Goal: Task Accomplishment & Management: Complete application form

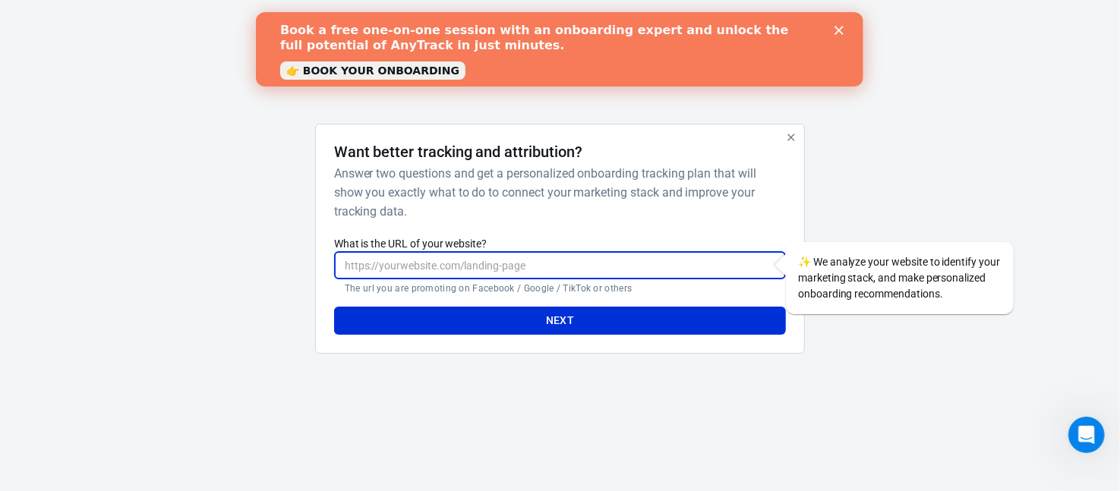
click at [492, 259] on input "What is the URL of your website?" at bounding box center [560, 265] width 452 height 28
click at [841, 30] on icon "Close" at bounding box center [839, 30] width 9 height 9
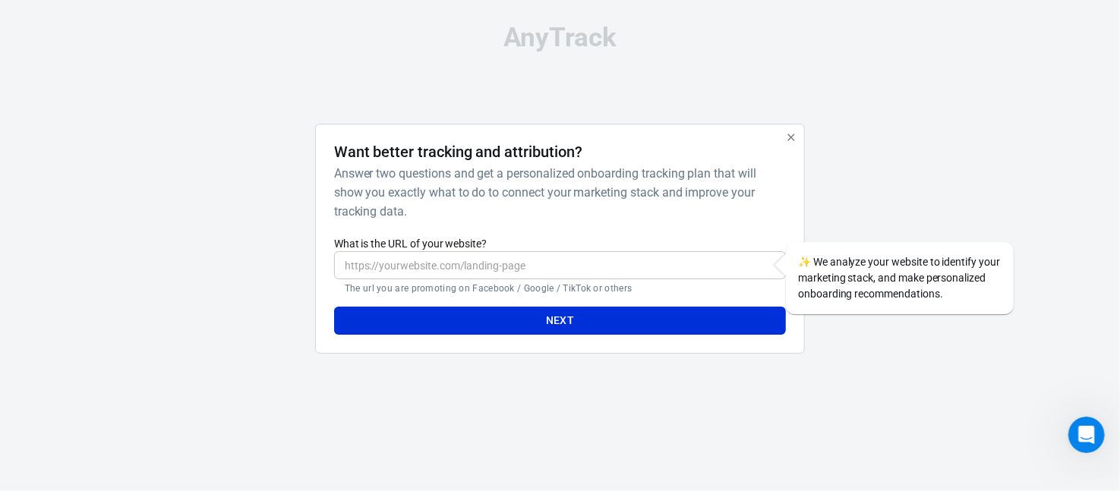
click at [608, 263] on input "What is the URL of your website?" at bounding box center [560, 265] width 452 height 28
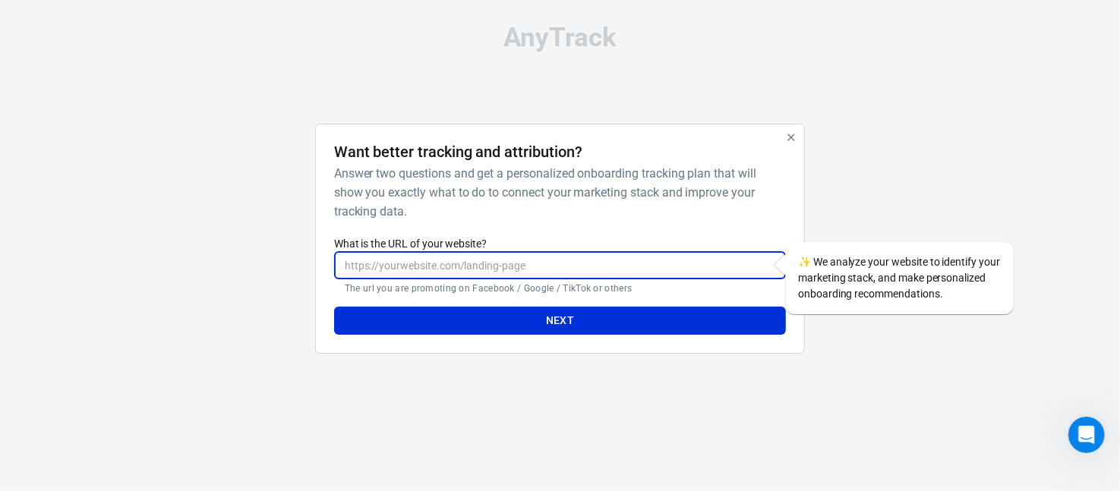
paste input "[DOMAIN_NAME]"
type input "[DOMAIN_NAME]"
click at [617, 336] on div "Want better tracking and attribution? Answer two questions and get a personaliz…" at bounding box center [560, 239] width 490 height 230
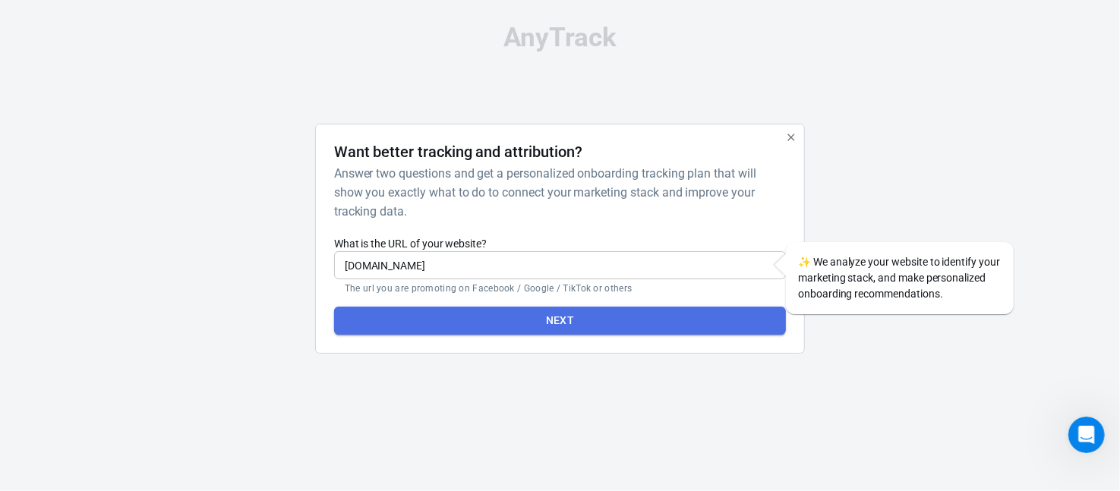
click at [618, 322] on button "Next" at bounding box center [560, 321] width 452 height 28
